Goal: Task Accomplishment & Management: Manage account settings

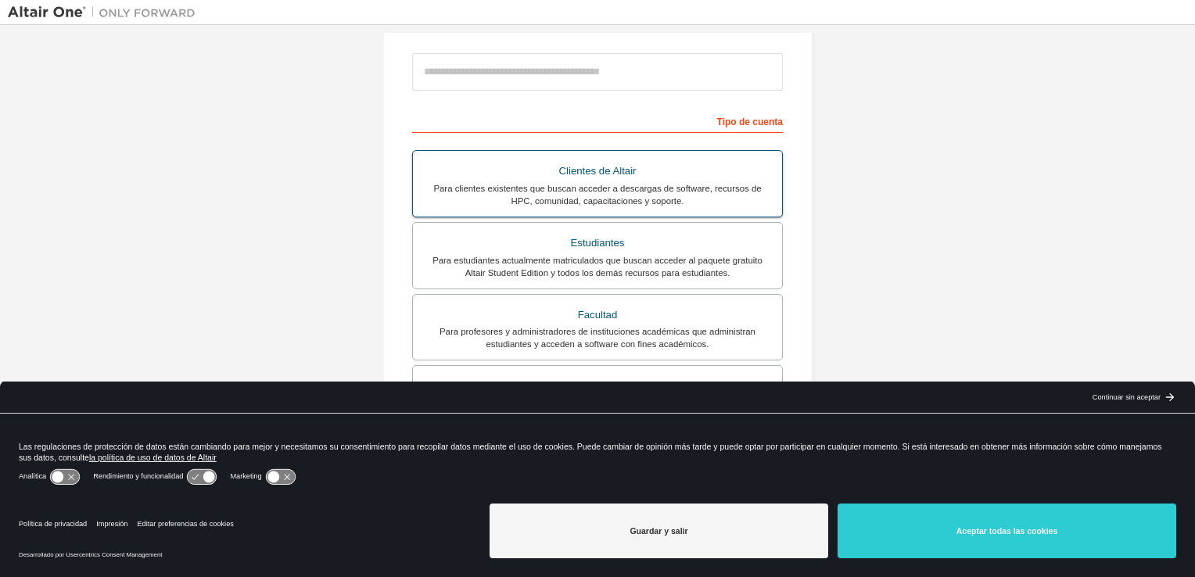
scroll to position [199, 0]
click at [544, 254] on div "Para estudiantes actualmente matriculados que buscan acceder al paquete gratuit…" at bounding box center [597, 266] width 350 height 25
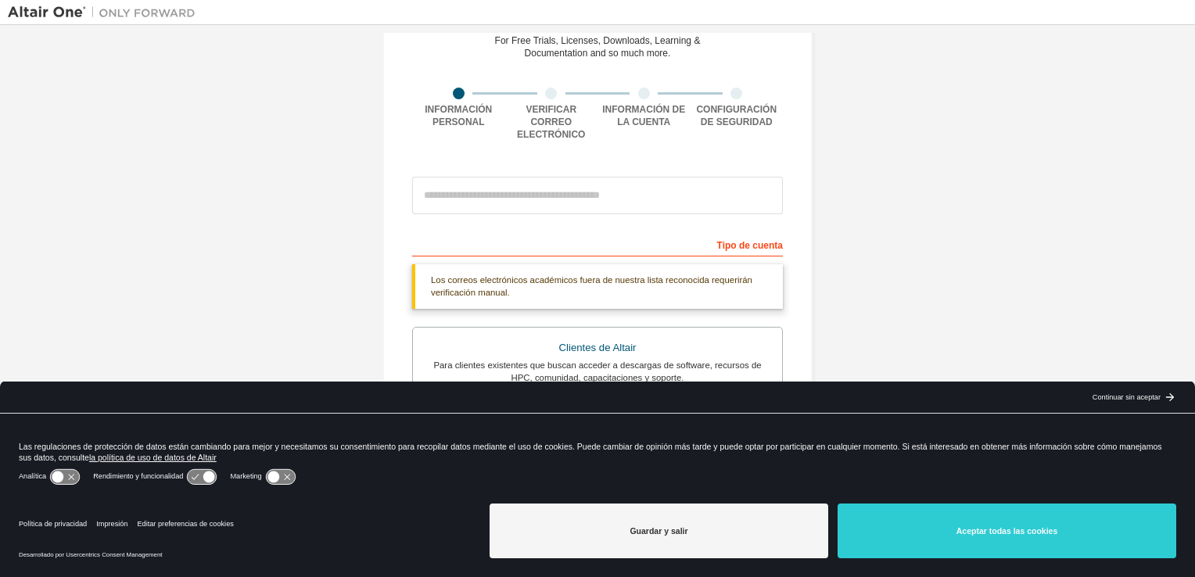
scroll to position [59, 0]
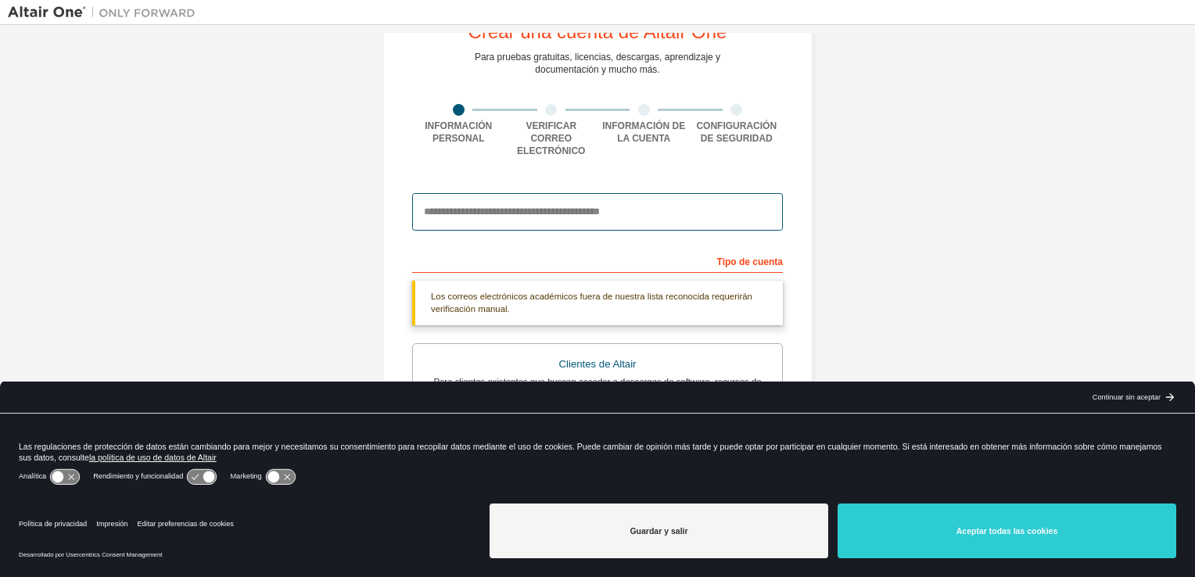
click at [525, 208] on input "email" at bounding box center [597, 212] width 371 height 38
type input "**********"
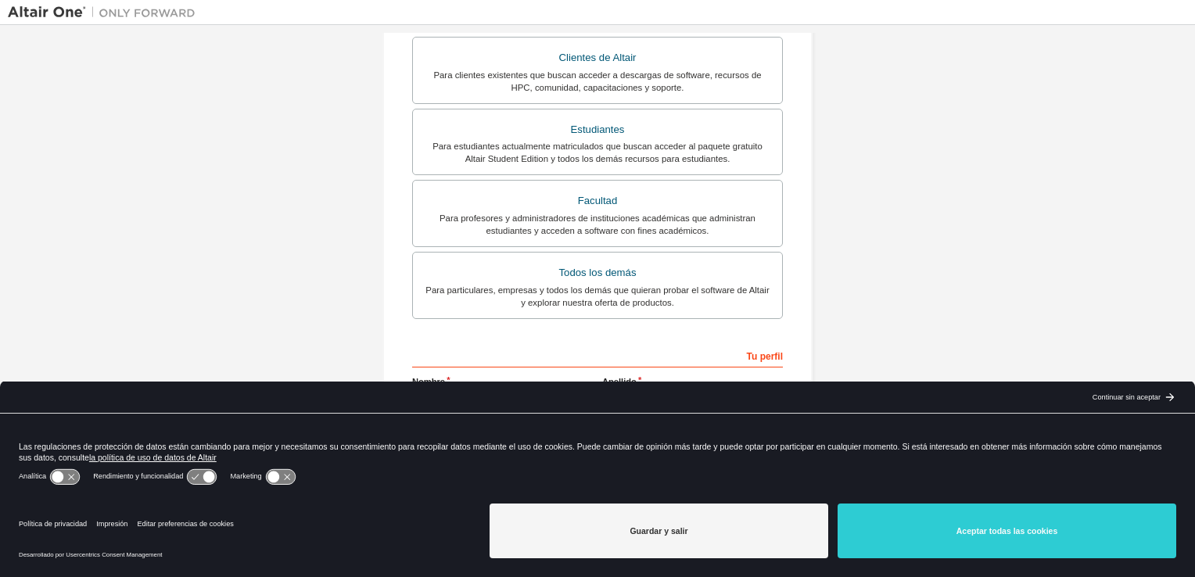
scroll to position [399, 0]
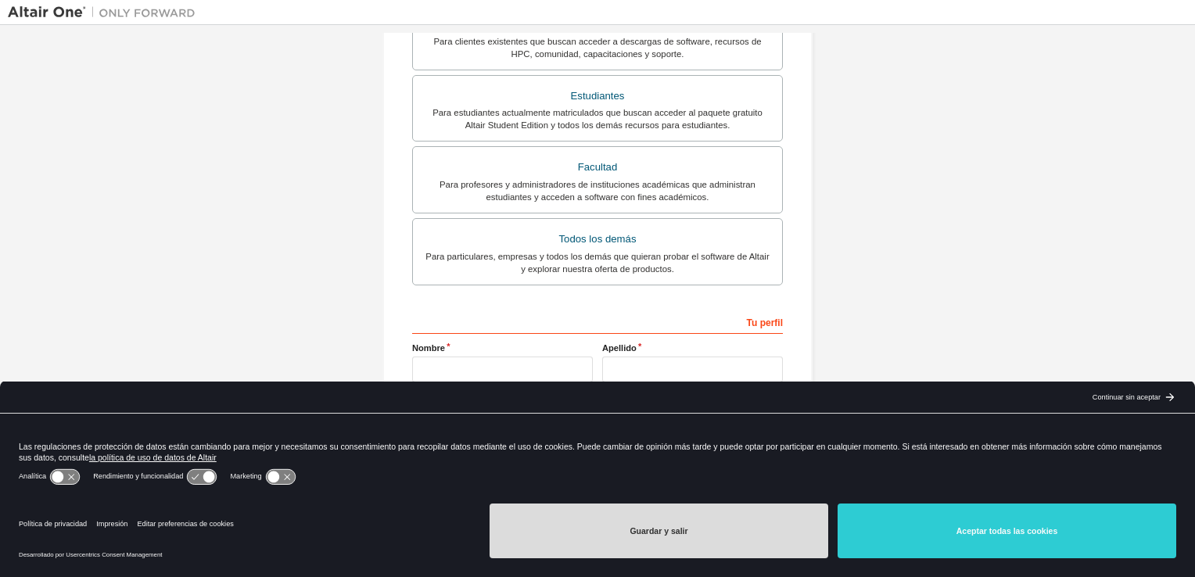
click at [687, 525] on button "Guardar y salir" at bounding box center [658, 531] width 339 height 55
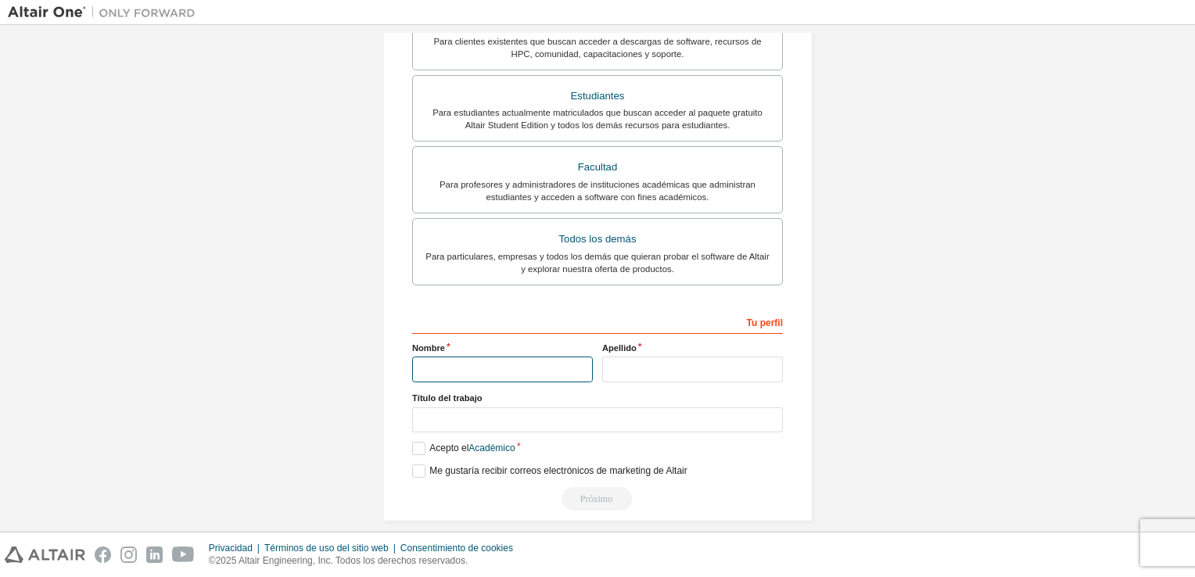
click at [532, 365] on input "text" at bounding box center [502, 370] width 181 height 26
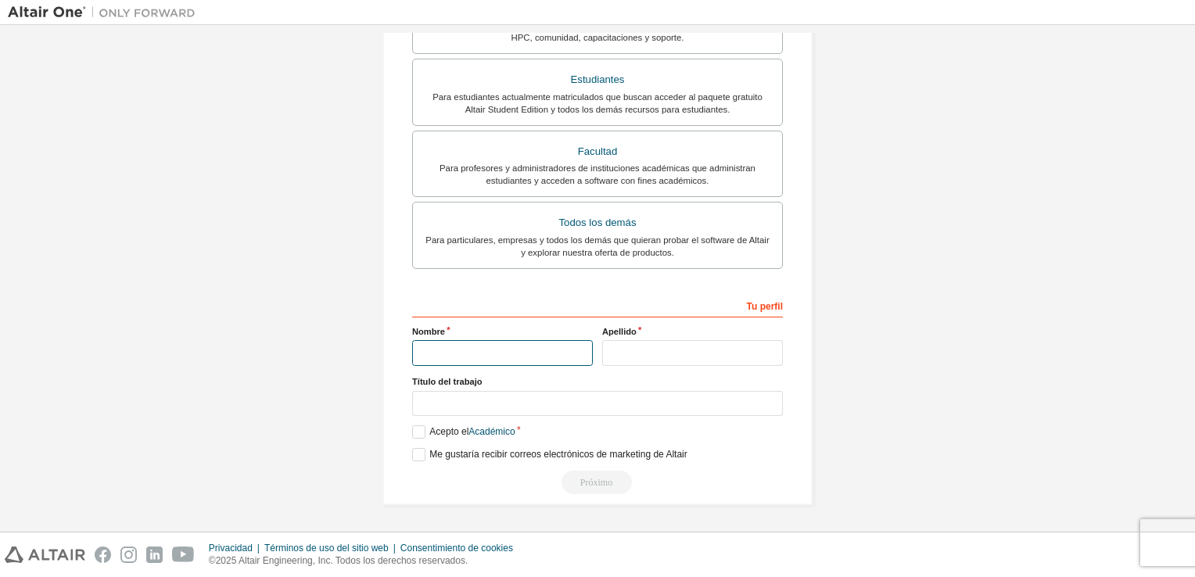
type input "******"
type input "**********"
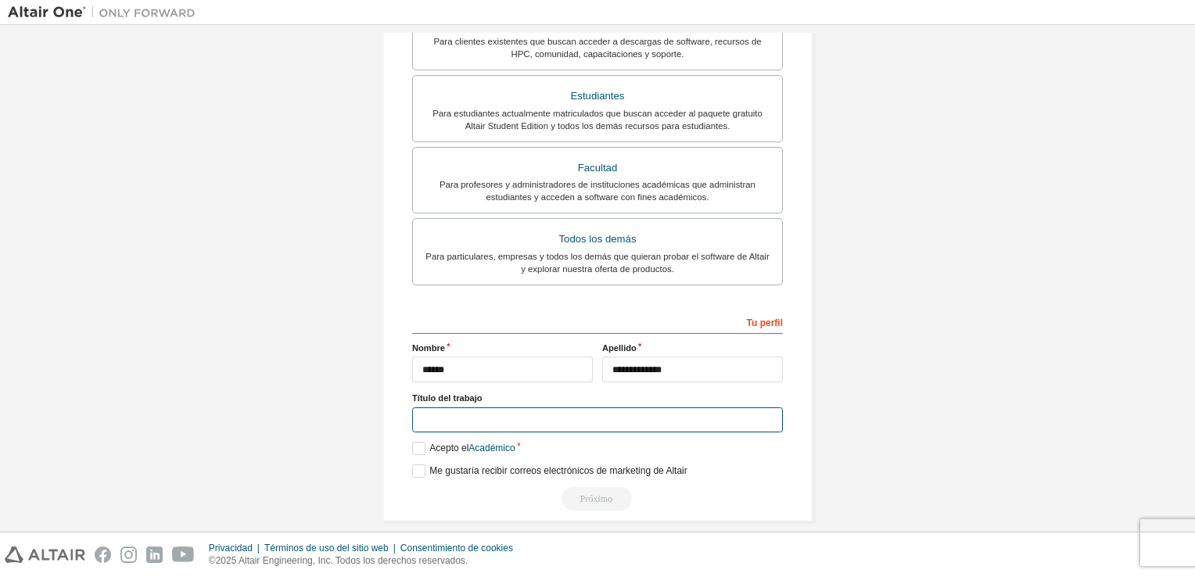
click at [558, 407] on input "text" at bounding box center [597, 420] width 371 height 26
click at [364, 413] on div "**********" at bounding box center [598, 113] width 468 height 853
click at [419, 442] on label "Acepto el Académico" at bounding box center [463, 448] width 103 height 13
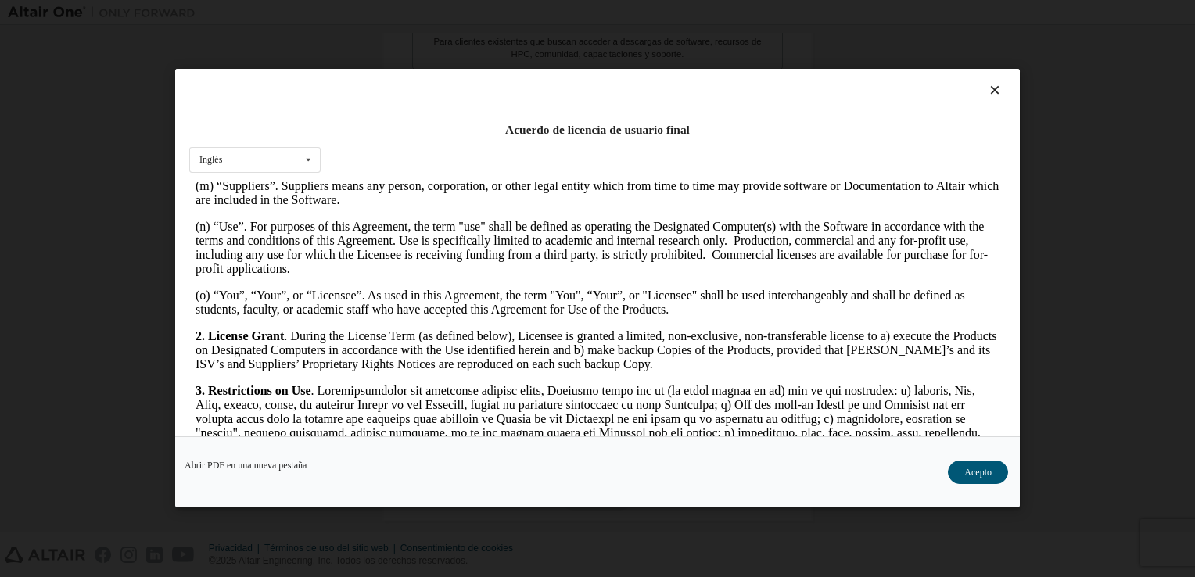
scroll to position [988, 0]
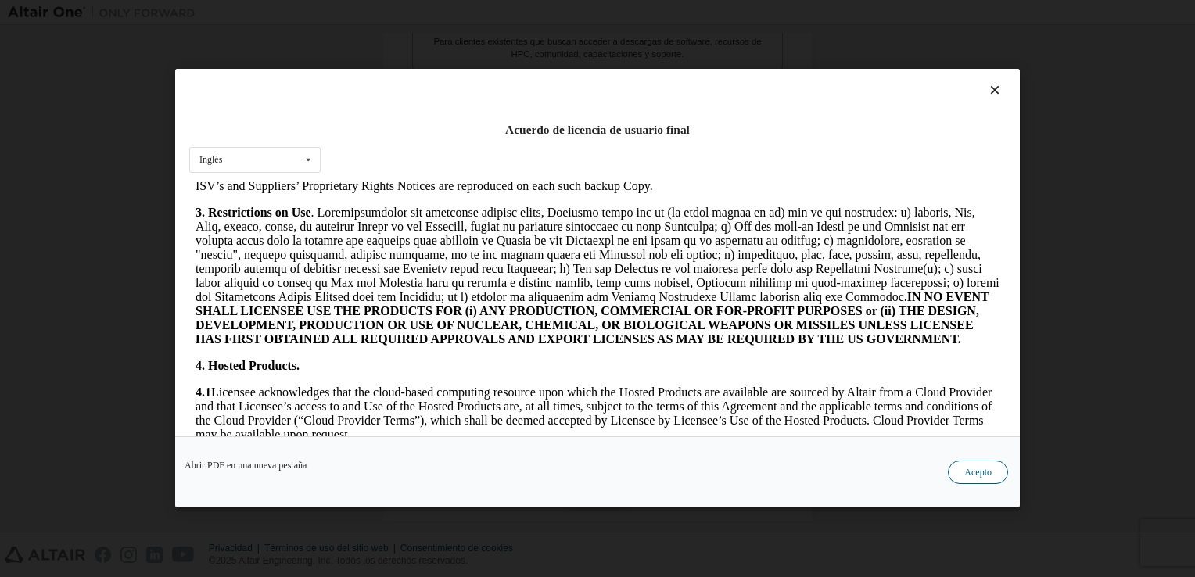
click at [951, 468] on button "Acepto" at bounding box center [978, 472] width 60 height 23
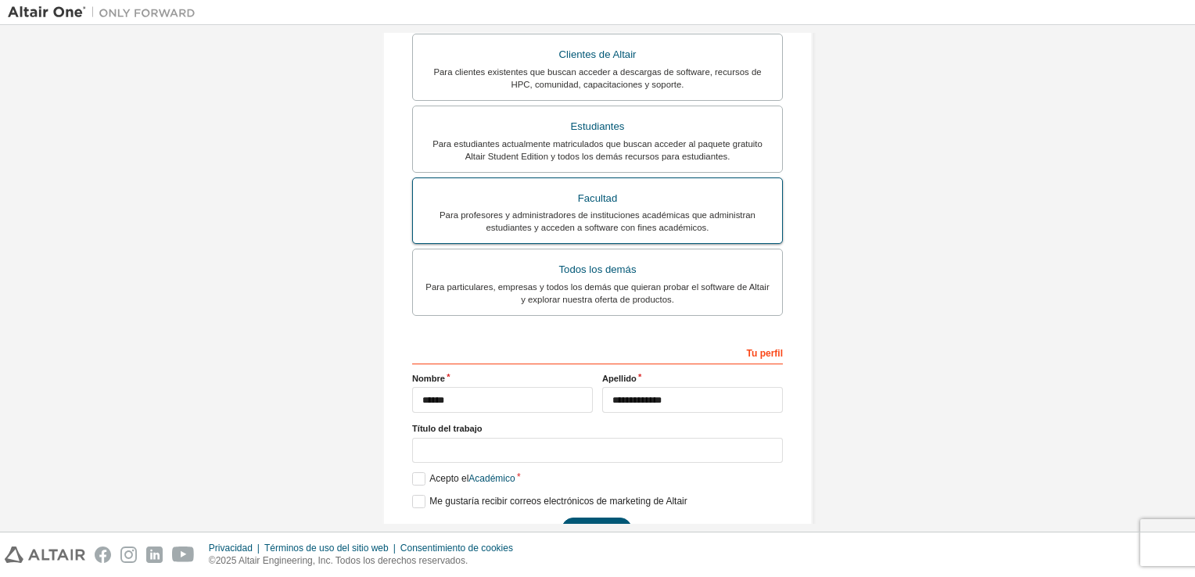
scroll to position [346, 0]
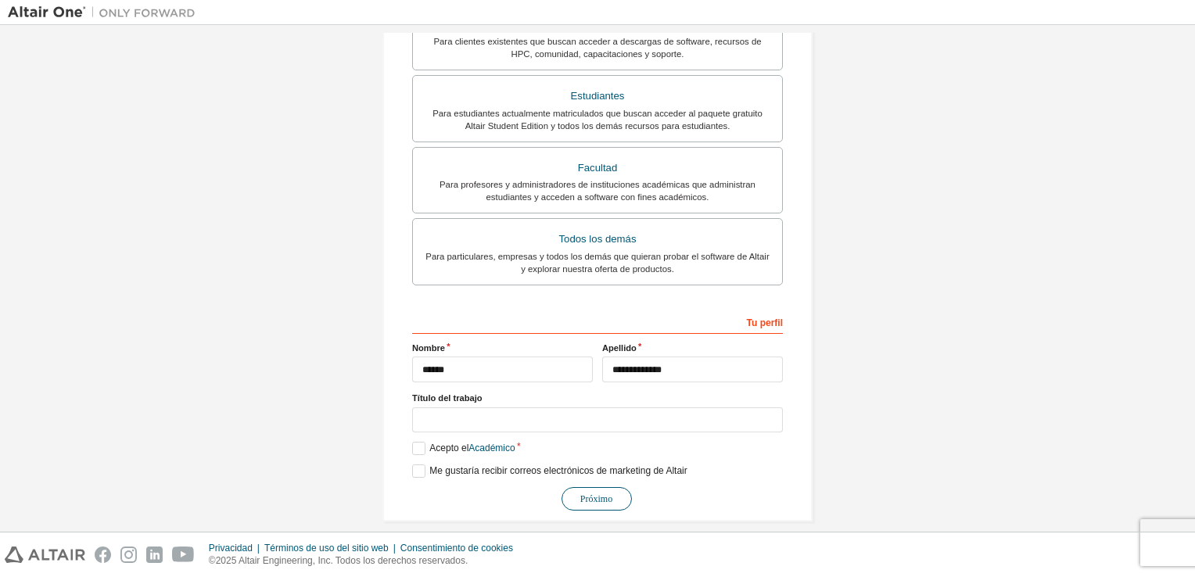
click at [606, 487] on button "Próximo" at bounding box center [596, 498] width 70 height 23
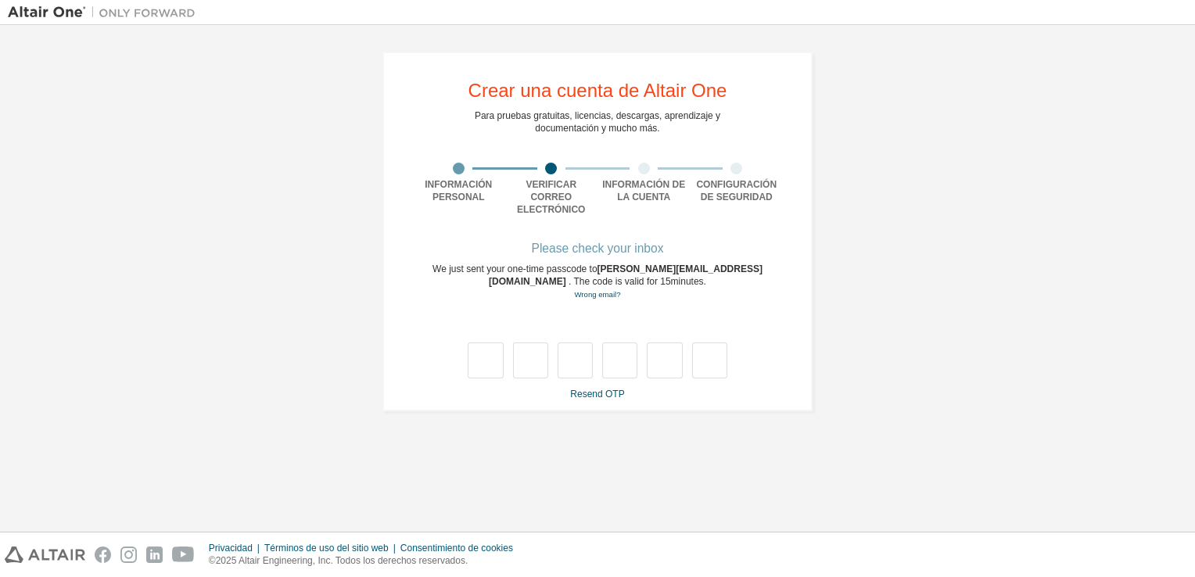
scroll to position [0, 0]
type input "*"
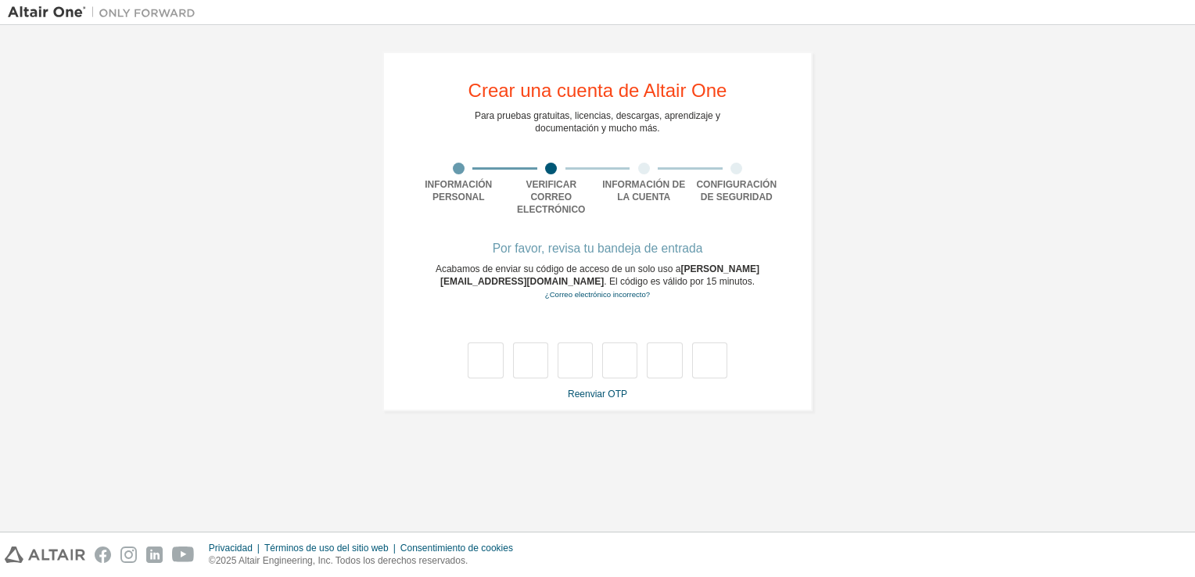
type input "*"
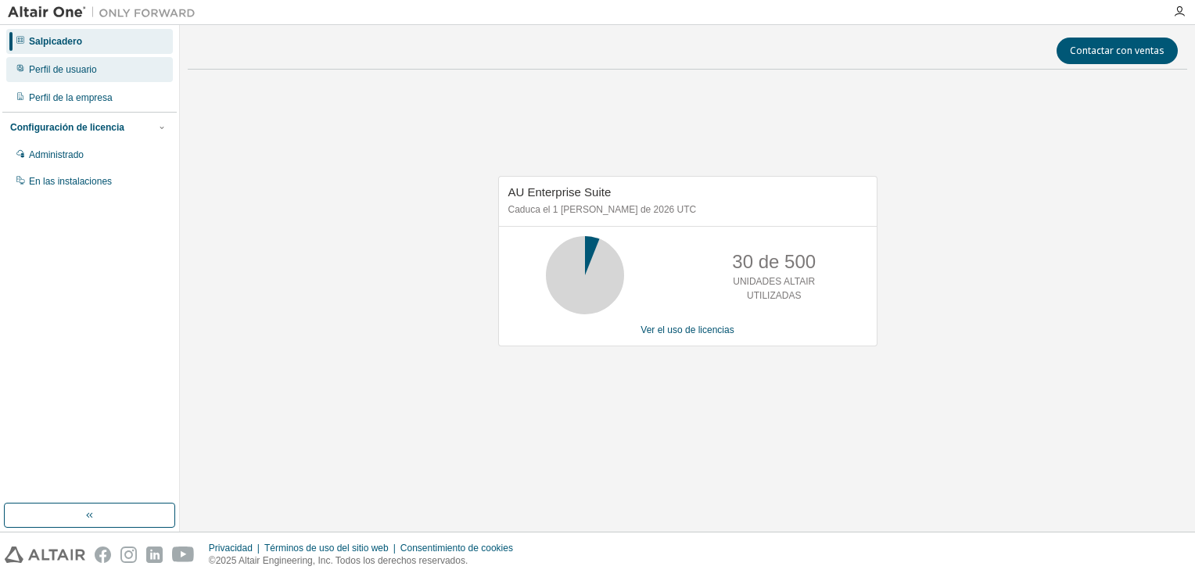
click at [81, 77] on div "Perfil de usuario" at bounding box center [89, 69] width 167 height 25
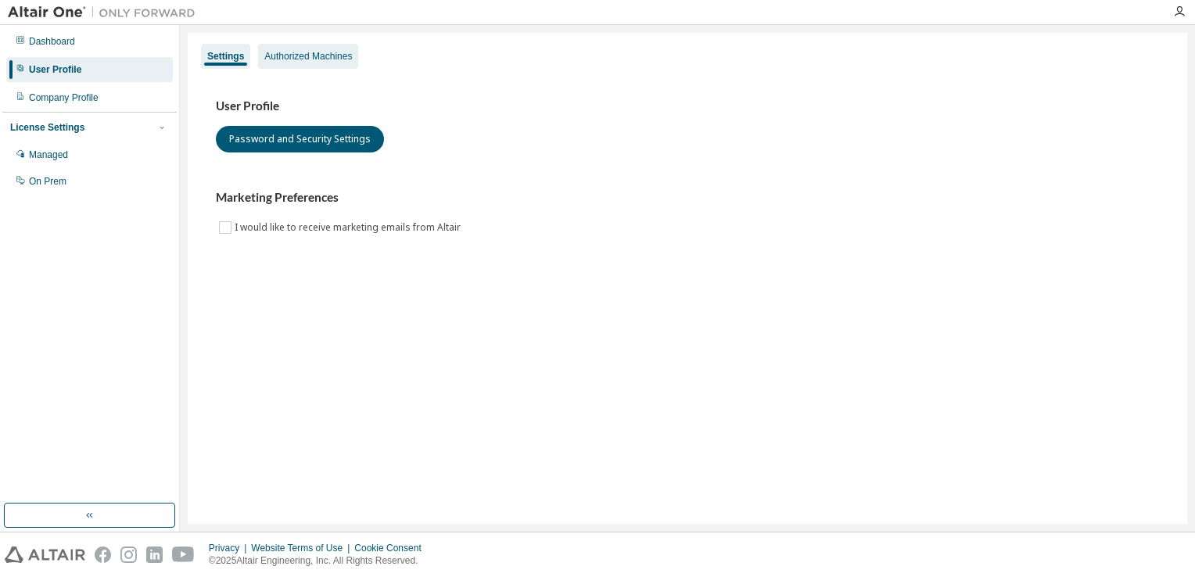
click at [304, 59] on div "Authorized Machines" at bounding box center [308, 56] width 88 height 13
